Goal: Task Accomplishment & Management: Complete application form

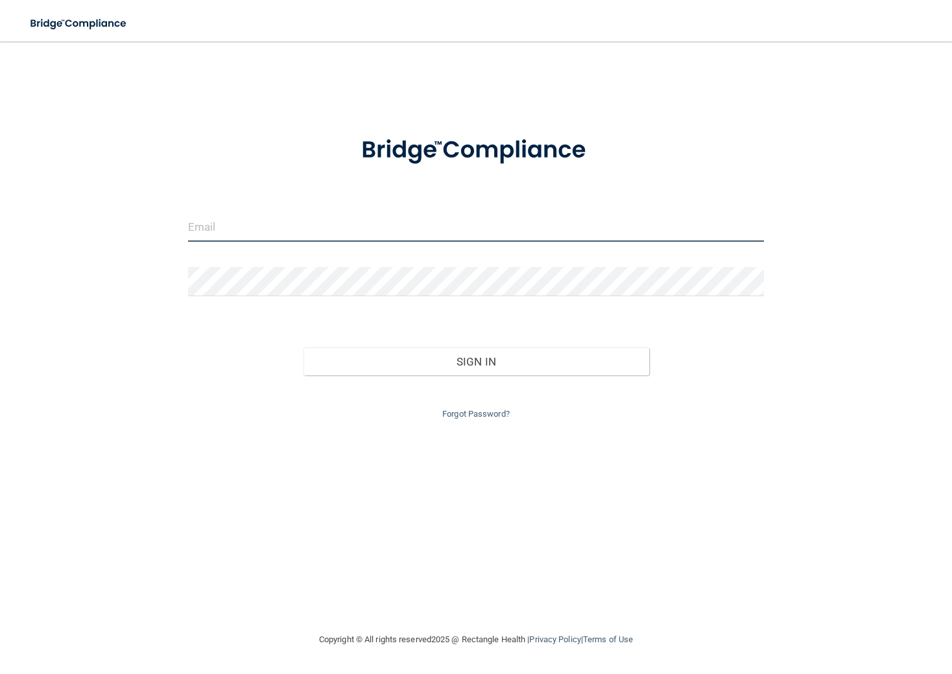
type input "[PERSON_NAME][EMAIL_ADDRESS][DOMAIN_NAME]"
click at [311, 228] on input "[PERSON_NAME][EMAIL_ADDRESS][DOMAIN_NAME]" at bounding box center [476, 227] width 576 height 29
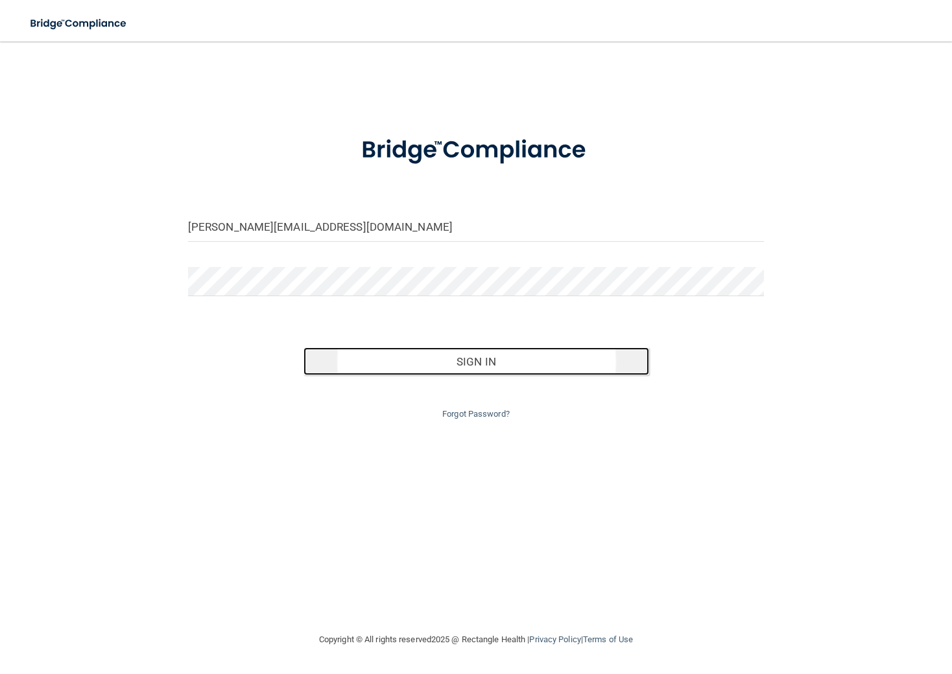
click at [387, 372] on button "Sign In" at bounding box center [477, 362] width 346 height 29
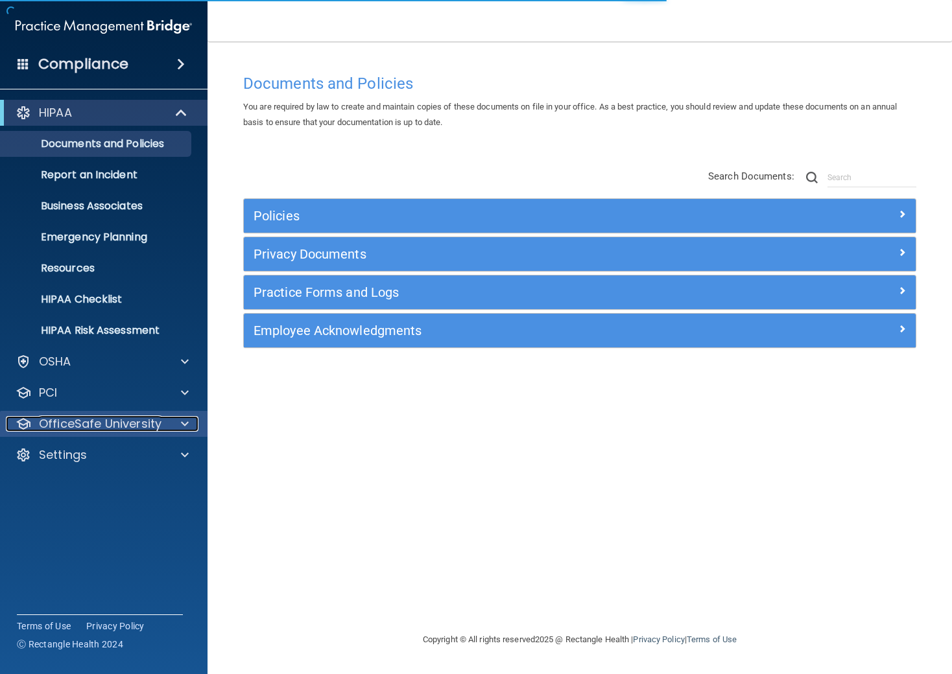
click at [137, 423] on p "OfficeSafe University" at bounding box center [100, 424] width 123 height 16
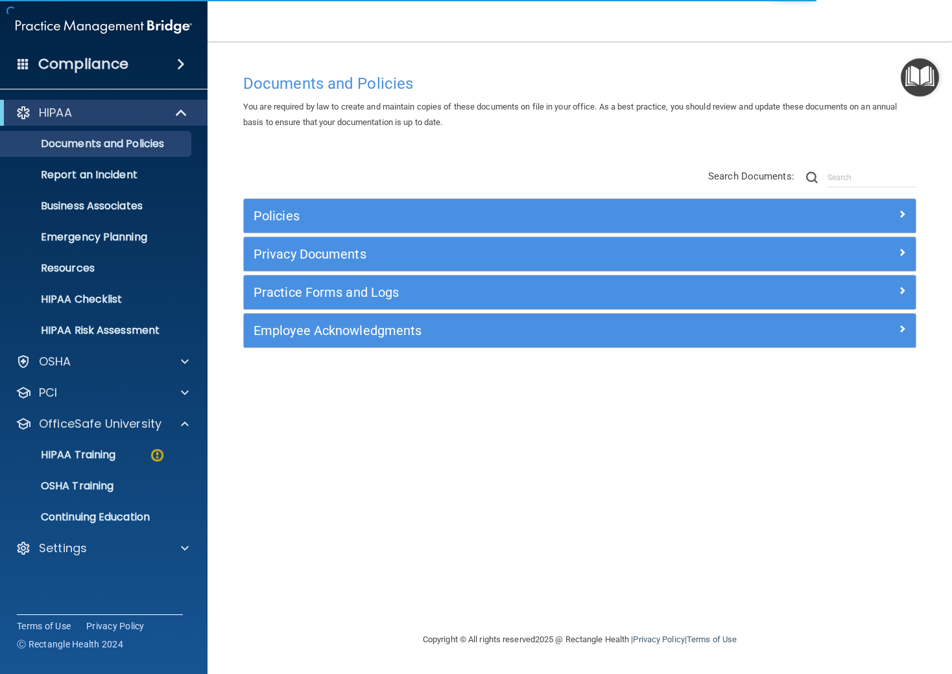
click at [100, 535] on div "HIPAA Documents and Policies Report an Incident Business Associates Emergency P…" at bounding box center [104, 333] width 208 height 477
click at [96, 540] on div "Settings" at bounding box center [104, 549] width 208 height 26
click at [183, 552] on span at bounding box center [185, 549] width 8 height 16
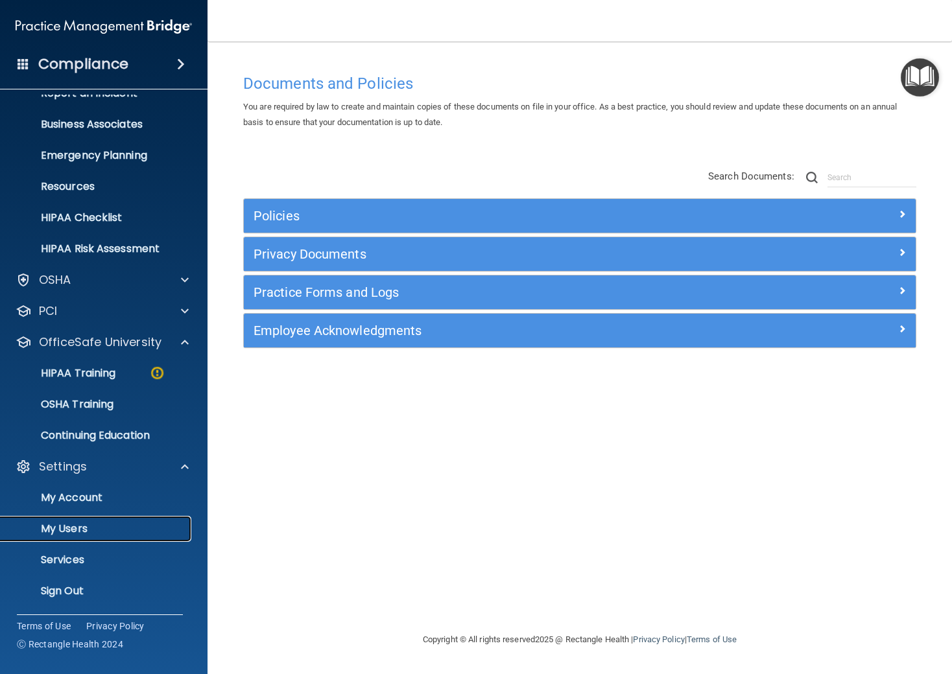
click at [76, 518] on link "My Users" at bounding box center [89, 529] width 204 height 26
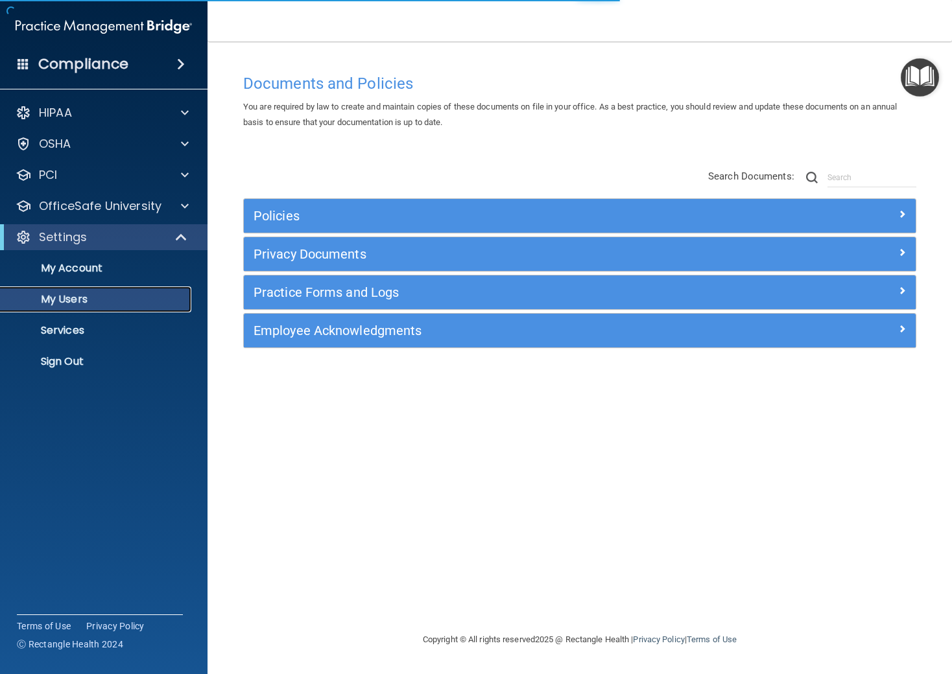
select select "20"
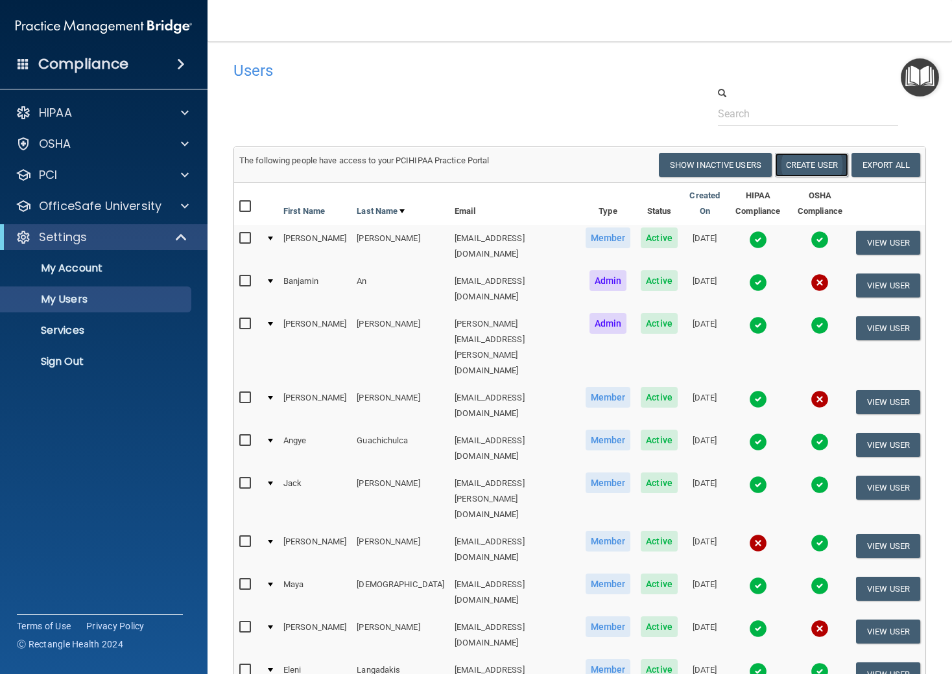
click at [810, 156] on button "Create User" at bounding box center [811, 165] width 73 height 24
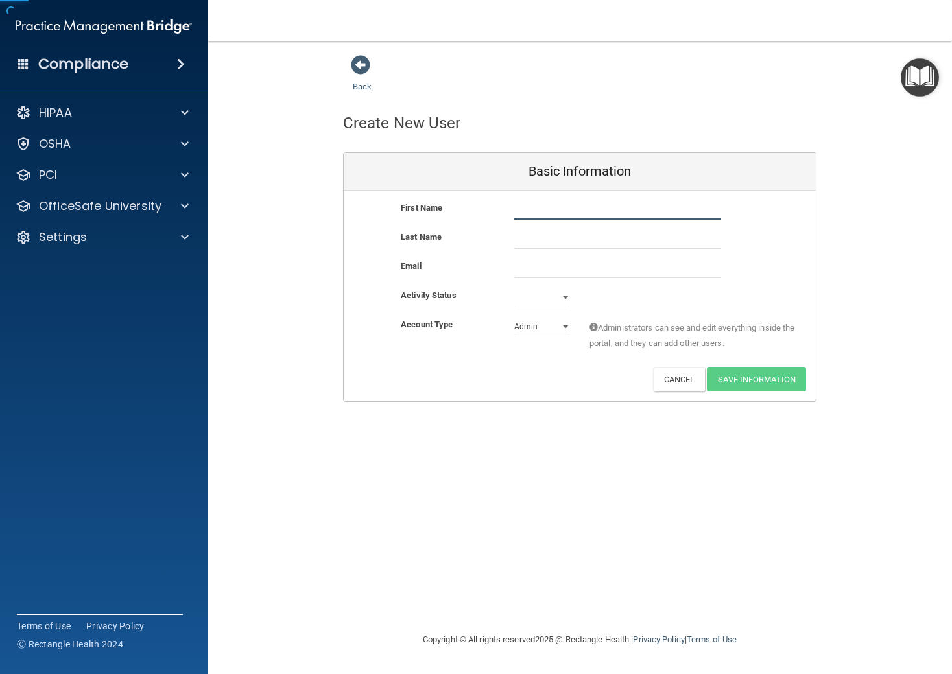
click at [578, 202] on input "text" at bounding box center [617, 209] width 207 height 19
type input "[PERSON_NAME]"
click at [567, 237] on input "text" at bounding box center [617, 239] width 207 height 19
type input "T"
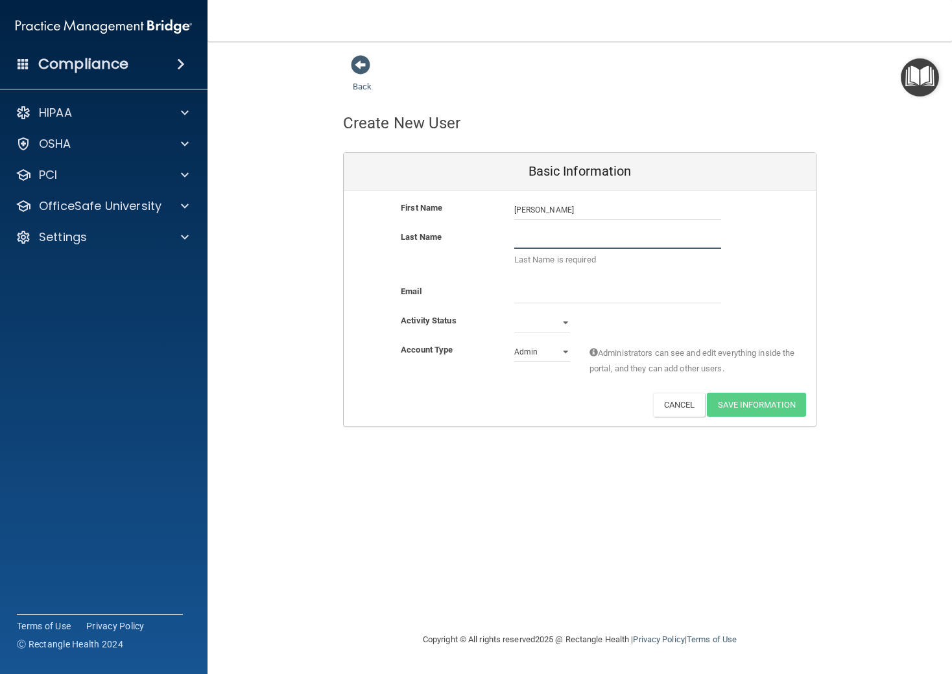
paste input "[EMAIL_ADDRESS][DOMAIN_NAME]"
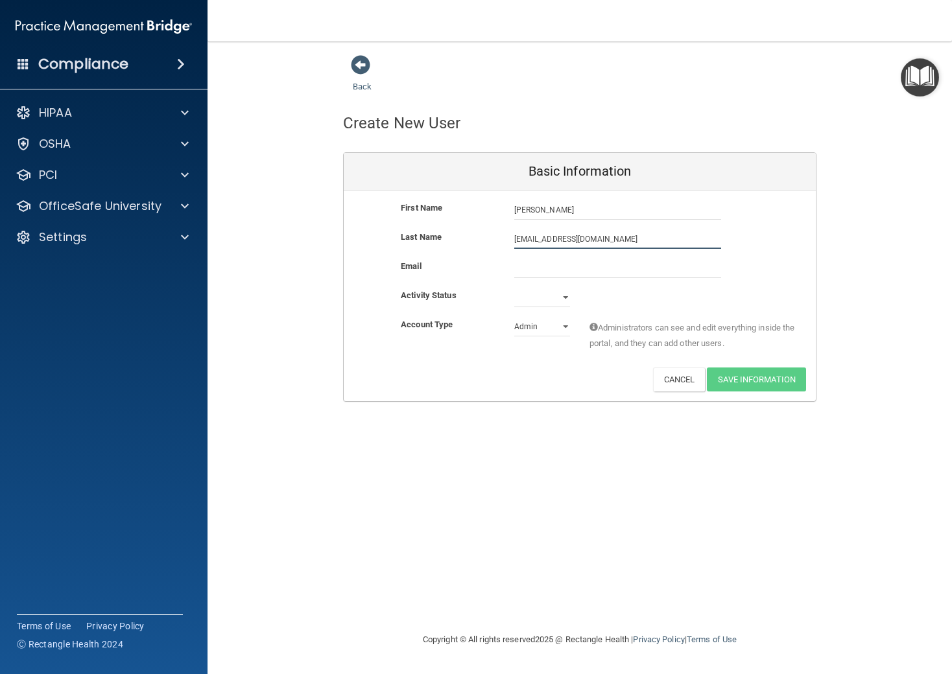
type input "[EMAIL_ADDRESS][DOMAIN_NAME]"
click at [551, 265] on input "email" at bounding box center [617, 268] width 207 height 19
click at [545, 237] on input "[EMAIL_ADDRESS][DOMAIN_NAME]" at bounding box center [617, 239] width 207 height 19
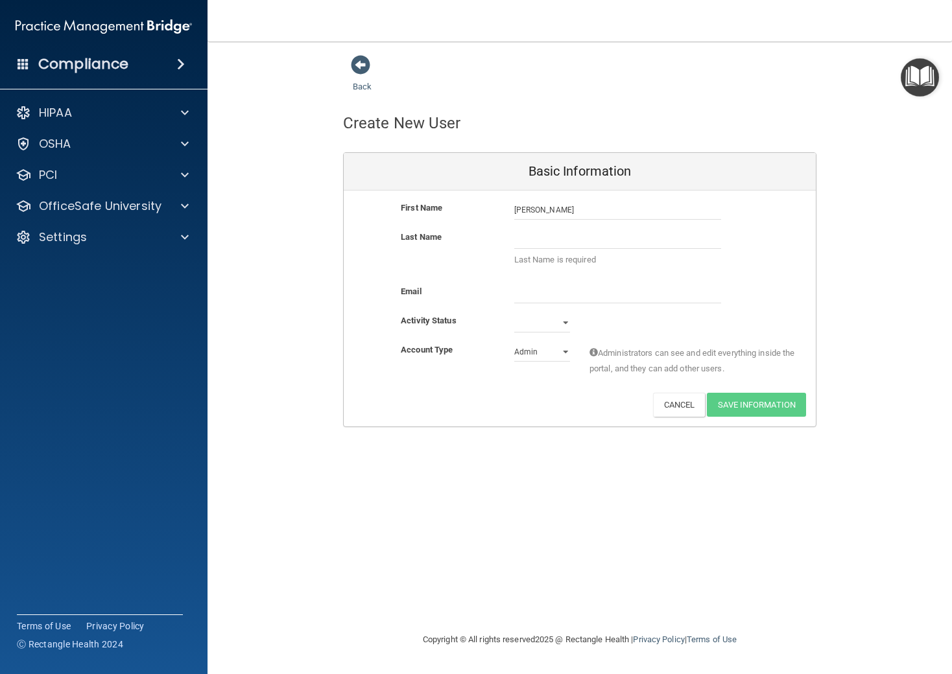
click at [545, 283] on div "Last Name Last Name is required" at bounding box center [580, 257] width 472 height 54
click at [545, 285] on div "First Name [PERSON_NAME] Last Name Last Name is required Email Activity Status …" at bounding box center [580, 309] width 472 height 236
click at [546, 290] on input "email" at bounding box center [617, 293] width 207 height 19
paste input "[EMAIL_ADDRESS][DOMAIN_NAME]"
type input "[EMAIL_ADDRESS][DOMAIN_NAME]"
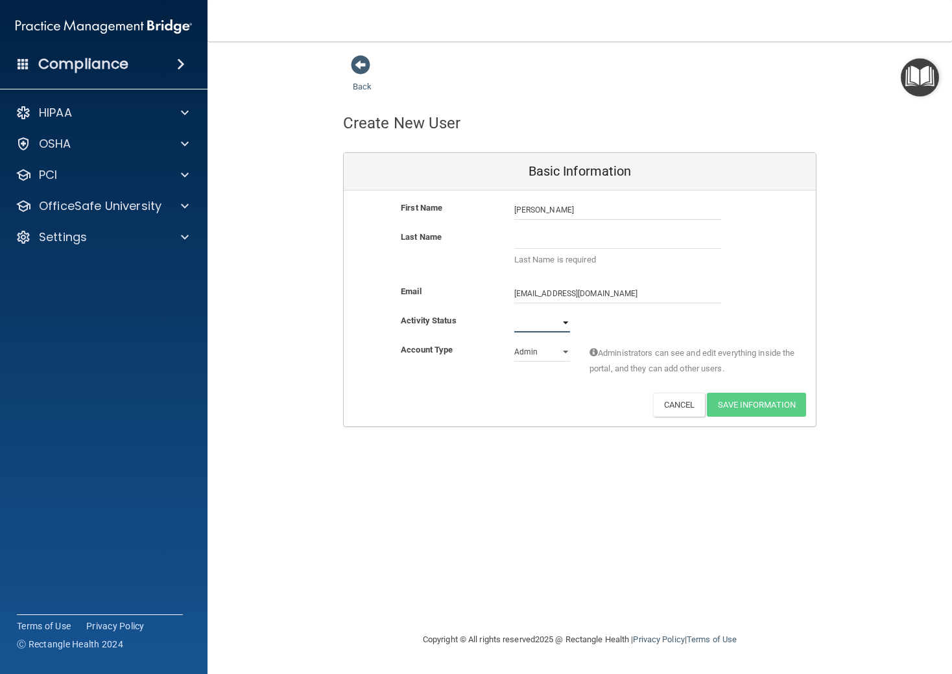
click at [541, 322] on select "Active Inactive" at bounding box center [542, 322] width 56 height 19
select select "active"
click at [514, 313] on select "Active Inactive" at bounding box center [542, 322] width 56 height 19
click at [547, 355] on select "Admin Member" at bounding box center [542, 351] width 56 height 19
select select "practice_member"
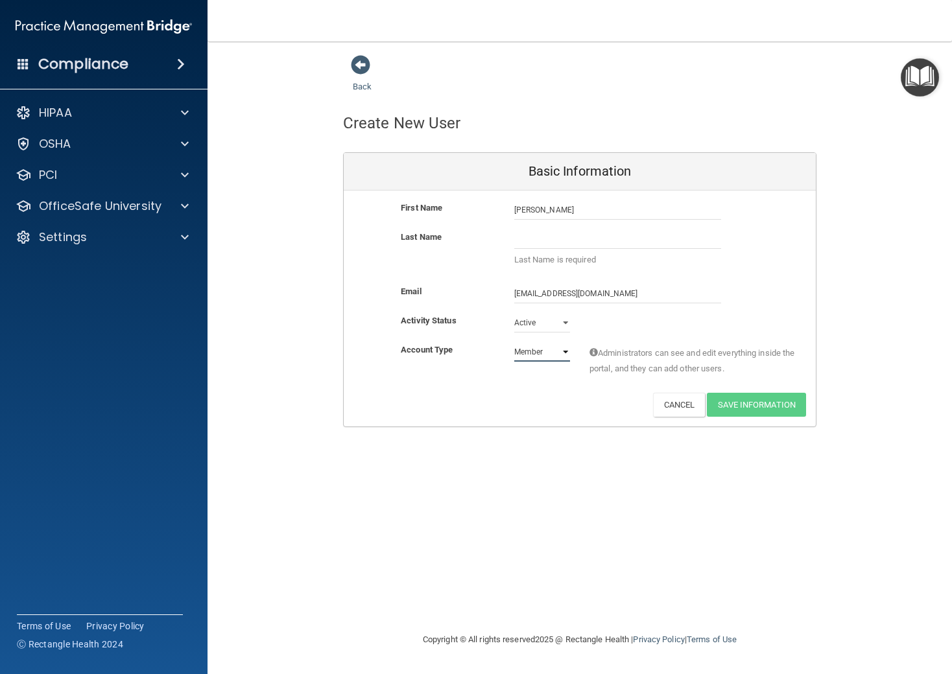
click at [514, 342] on select "Admin Member" at bounding box center [542, 351] width 56 height 19
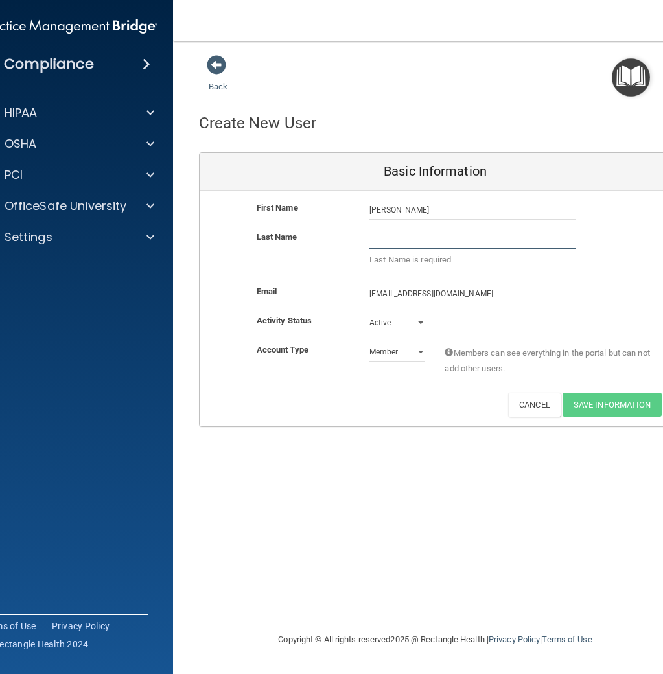
click at [398, 232] on input "text" at bounding box center [473, 239] width 207 height 19
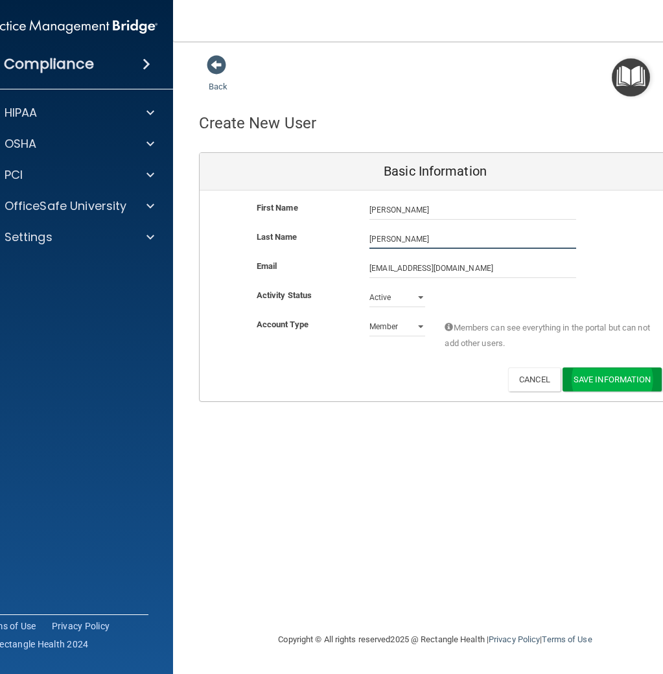
type input "[PERSON_NAME]"
click at [602, 375] on button "Save Information" at bounding box center [612, 380] width 99 height 24
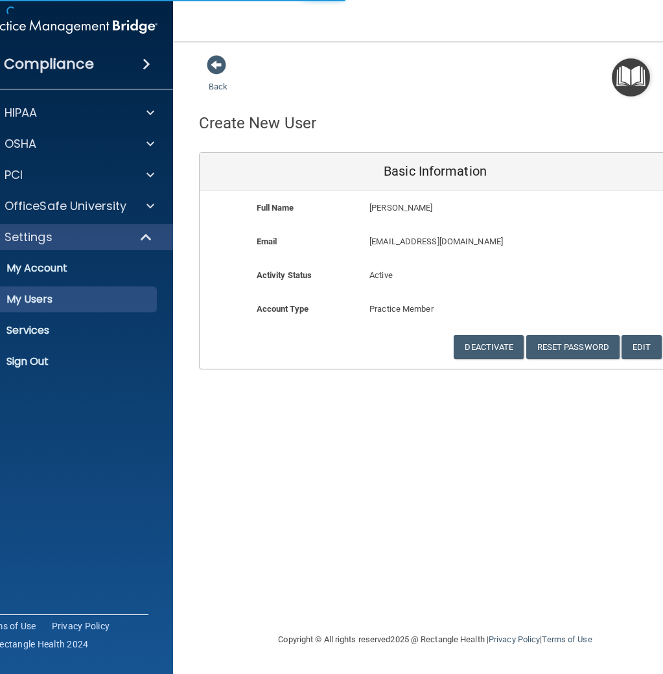
select select "20"
